Goal: Find specific page/section: Find specific page/section

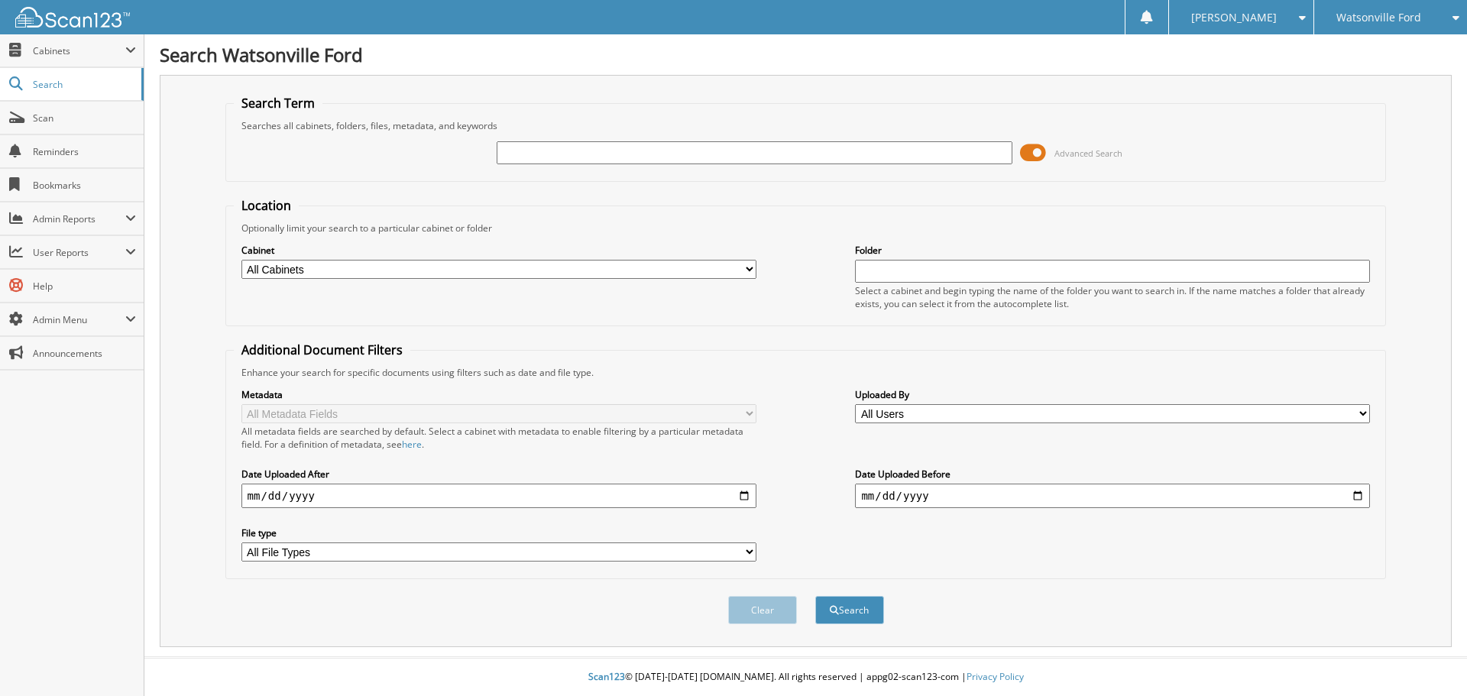
click at [640, 153] on input "text" at bounding box center [754, 152] width 515 height 23
type input "52803"
click at [815, 596] on button "Search" at bounding box center [849, 610] width 69 height 28
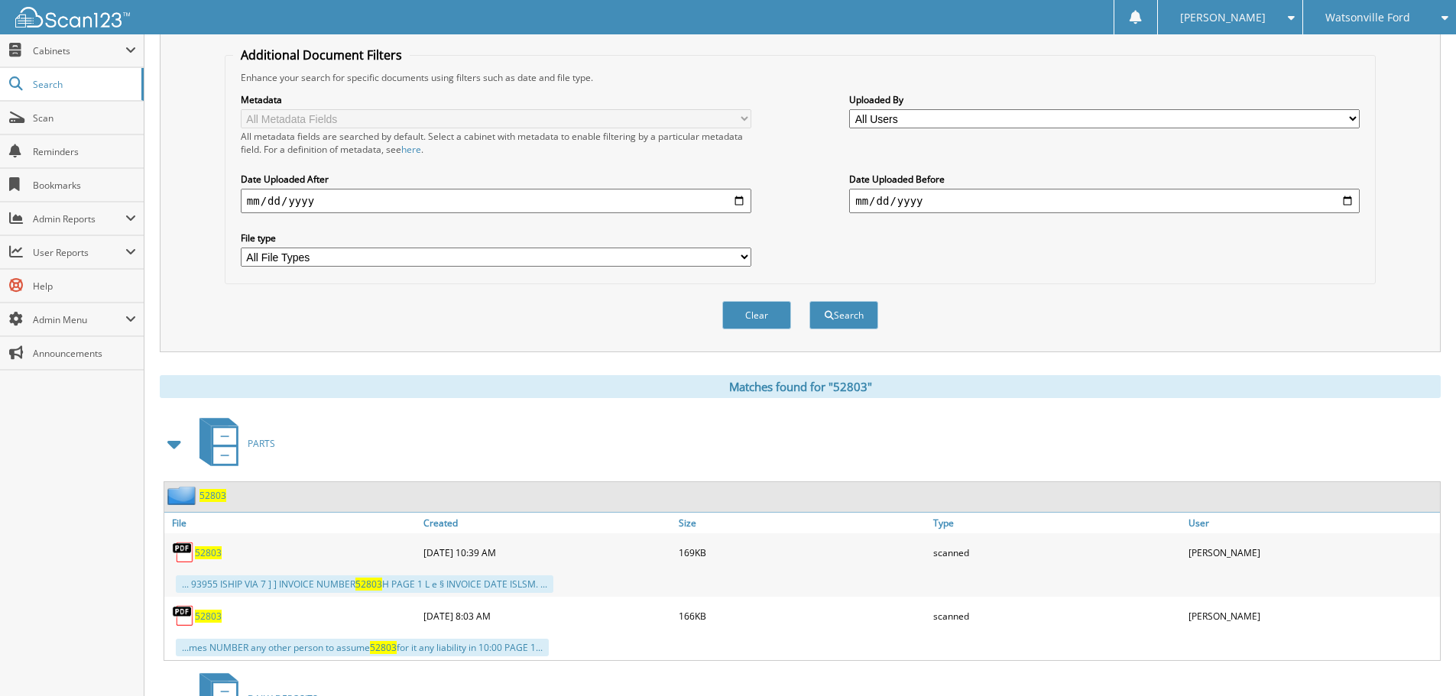
scroll to position [382, 0]
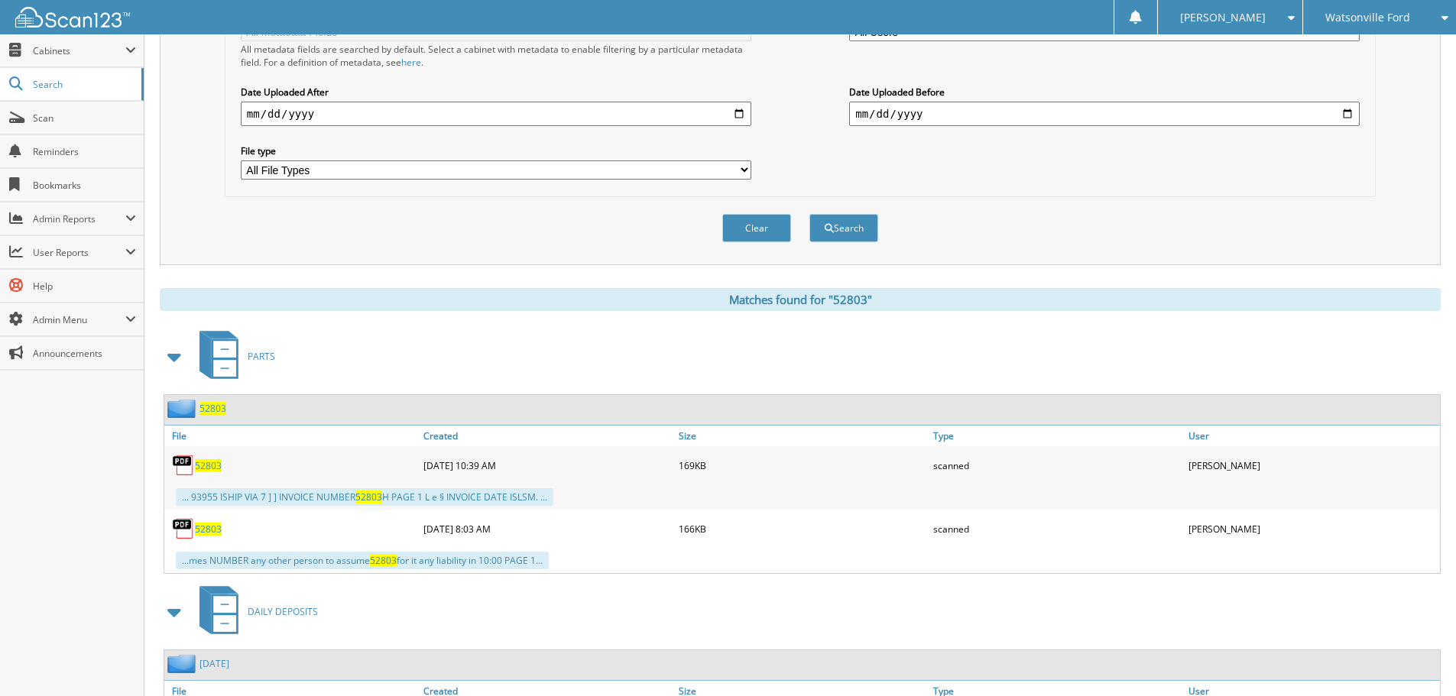
click at [212, 467] on span "52803" at bounding box center [208, 465] width 27 height 13
